Goal: Information Seeking & Learning: Learn about a topic

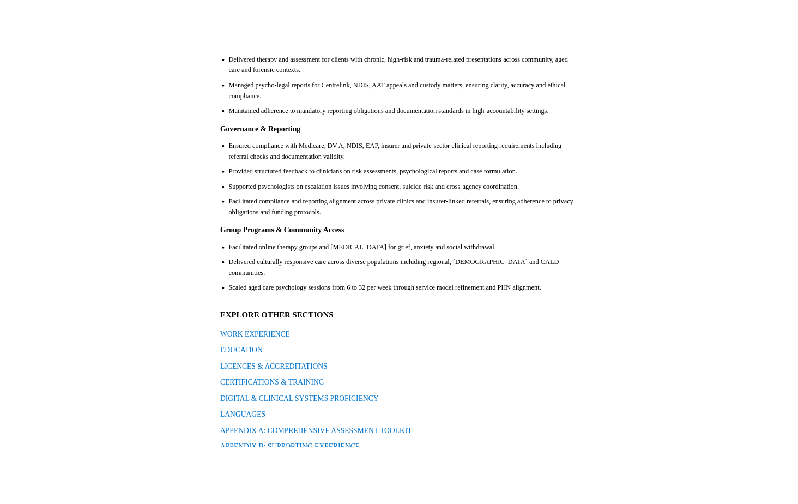
scroll to position [298, 0]
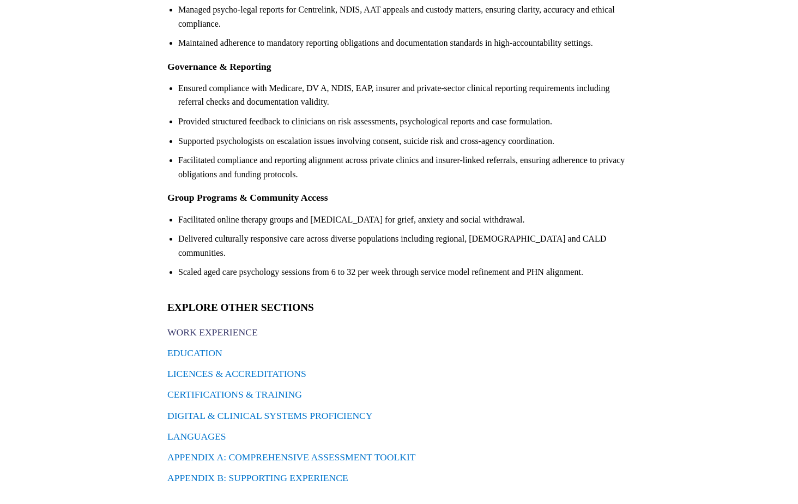
click at [207, 326] on link "WORK EXPERIENCE" at bounding box center [212, 331] width 90 height 11
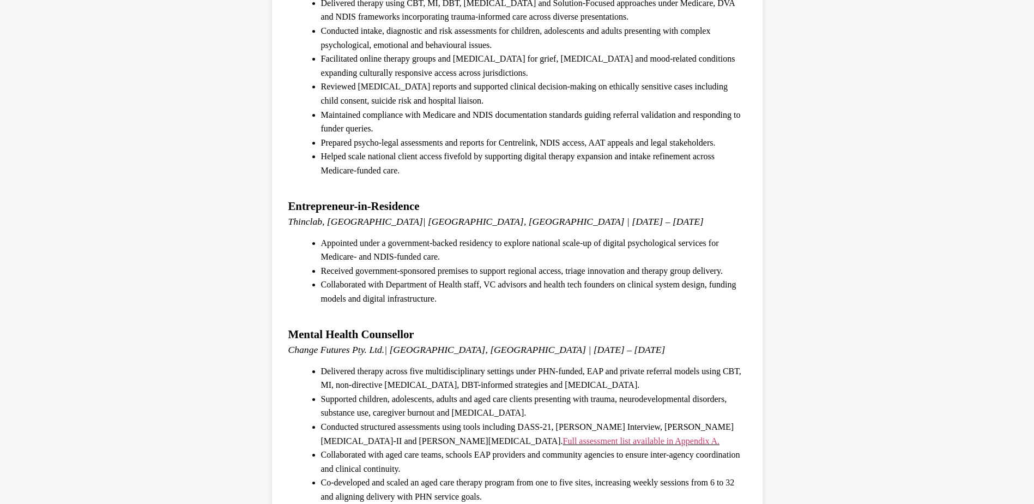
scroll to position [218, 0]
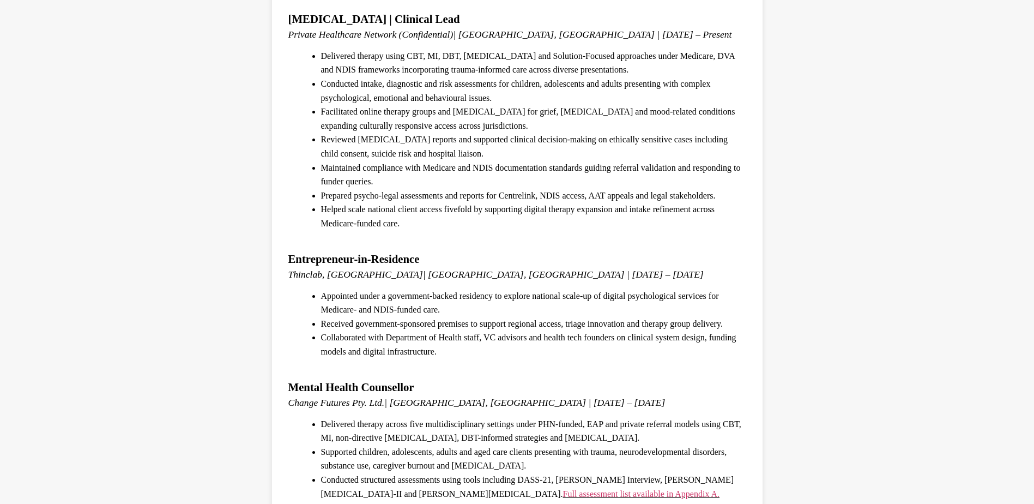
scroll to position [109, 0]
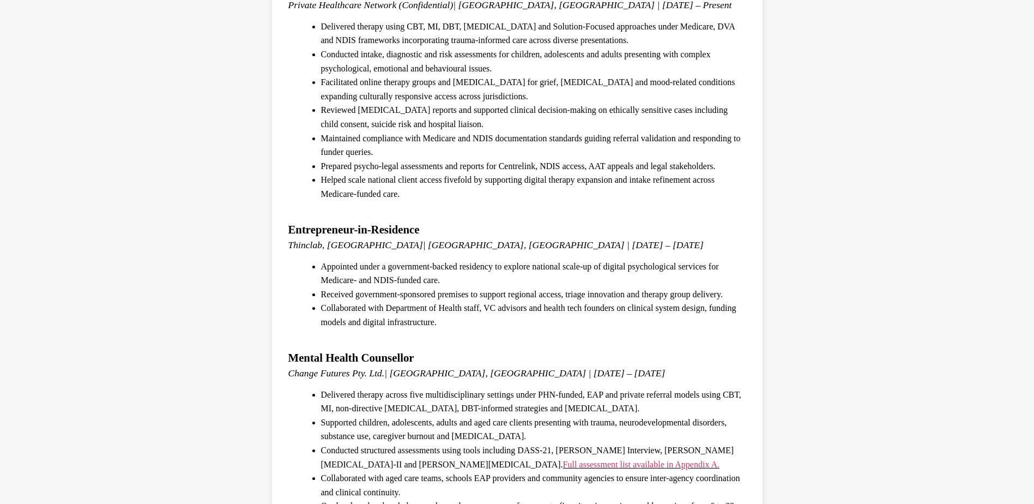
click at [649, 288] on li "Received government-sponsored premises to support regional access, triage innov…" at bounding box center [533, 294] width 425 height 14
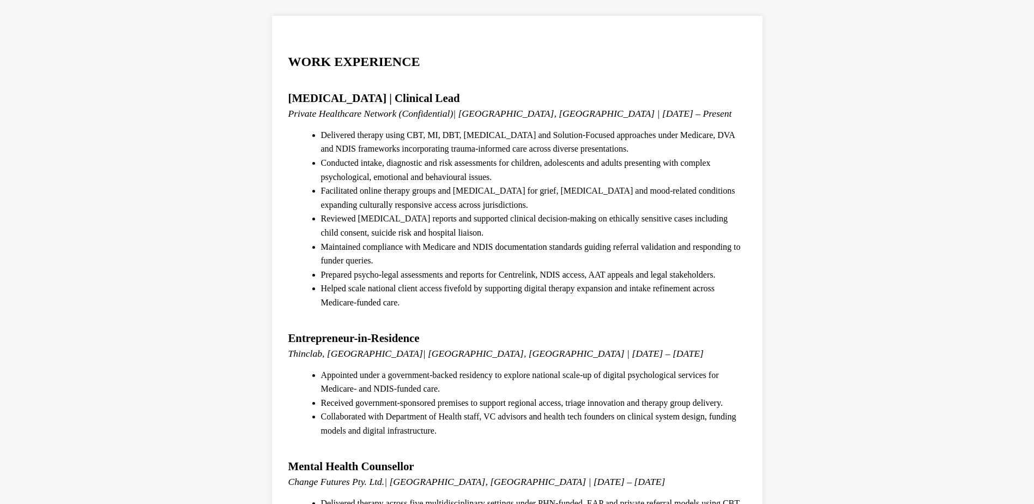
scroll to position [0, 0]
click at [633, 164] on li "Conducted intake, diagnostic and risk assessments for children, adolescents and…" at bounding box center [533, 170] width 425 height 28
click at [631, 114] on h4 "Private Healthcare Network (Confidential) | [GEOGRAPHIC_DATA], [GEOGRAPHIC_DATA…" at bounding box center [517, 113] width 458 height 11
click at [550, 116] on h4 "Private Healthcare Network (Confidential) | [GEOGRAPHIC_DATA], [GEOGRAPHIC_DATA…" at bounding box center [517, 113] width 458 height 11
click at [467, 253] on li "Maintained compliance with Medicare and NDIS documentation standards guiding re…" at bounding box center [533, 254] width 425 height 28
